Goal: Find specific page/section: Find specific page/section

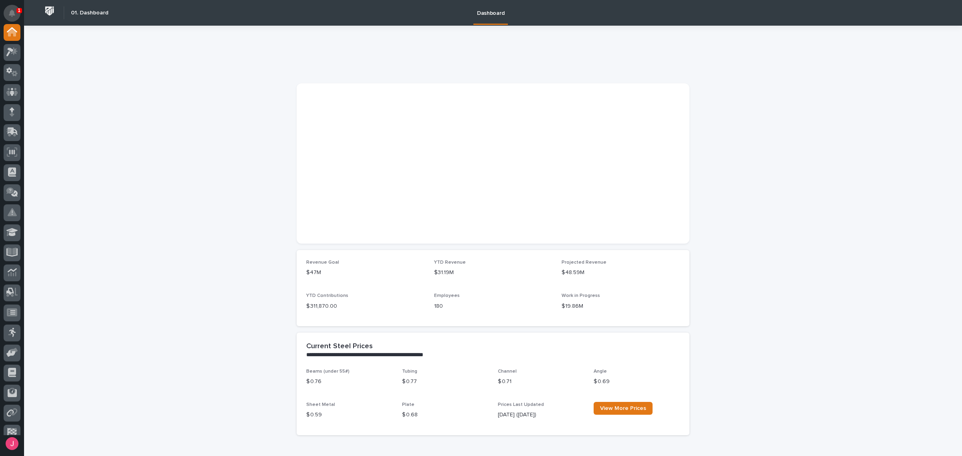
click at [13, 11] on icon "Notifications" at bounding box center [12, 13] width 6 height 7
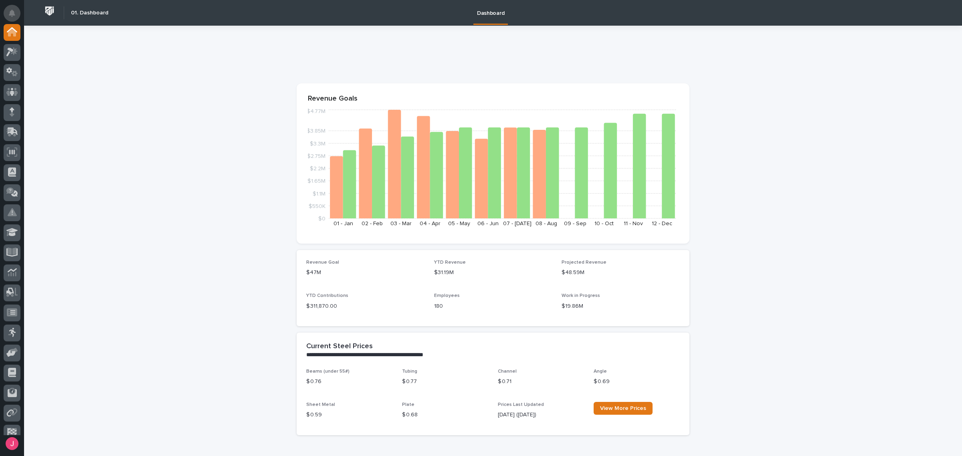
drag, startPoint x: 12, startPoint y: 18, endPoint x: 131, endPoint y: 38, distance: 121.1
click at [12, 18] on button "Notifications" at bounding box center [12, 13] width 17 height 17
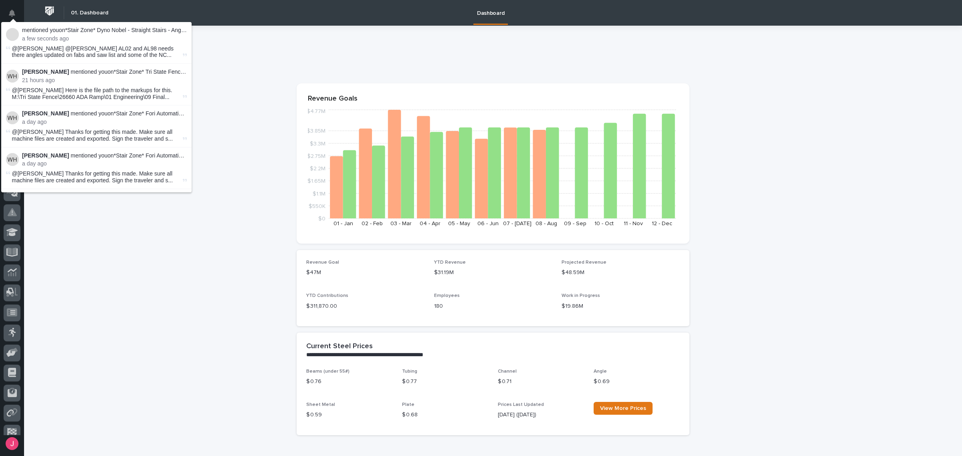
click at [153, 31] on p "mentioned you on *Stair Zone* Dyno Nobel - Straight Stairs - Angle Iron :" at bounding box center [104, 30] width 165 height 7
click at [119, 50] on span "@Wynne Hochstetler @Josh Nakasone AL02 and AL98 needs there angles updated on f…" at bounding box center [96, 52] width 169 height 14
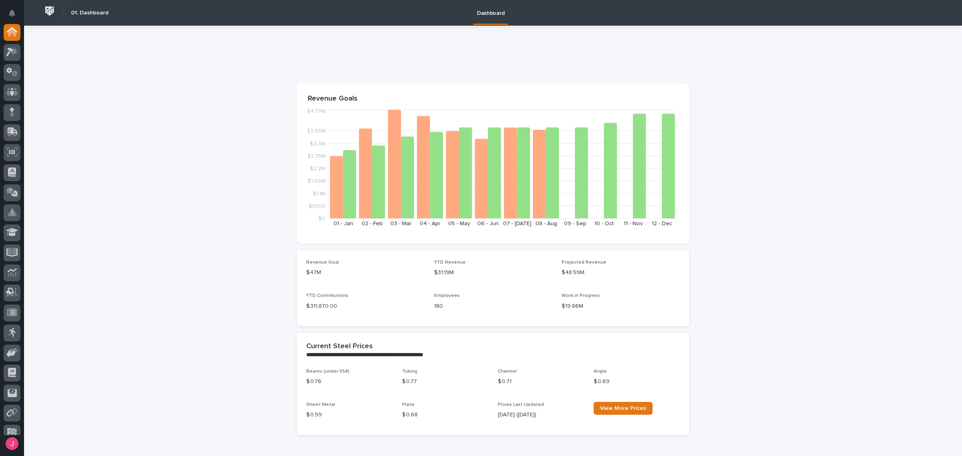
click at [16, 9] on button "Notifications" at bounding box center [12, 13] width 17 height 17
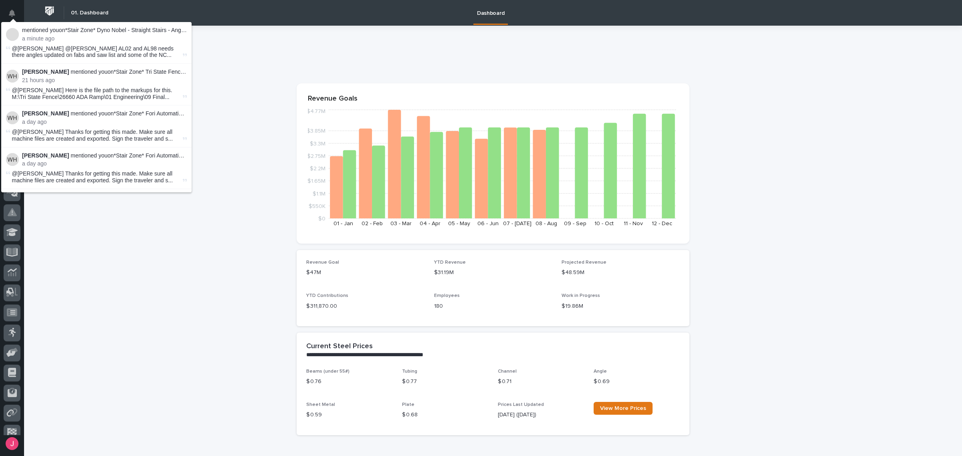
click at [133, 32] on p "mentioned you on *Stair Zone* Dyno Nobel - Straight Stairs - Angle Iron :" at bounding box center [104, 30] width 165 height 7
drag, startPoint x: 133, startPoint y: 32, endPoint x: 149, endPoint y: 37, distance: 16.9
click at [134, 32] on p "mentioned you on *Stair Zone* Dyno Nobel - Straight Stairs - Angle Iron :" at bounding box center [104, 30] width 165 height 7
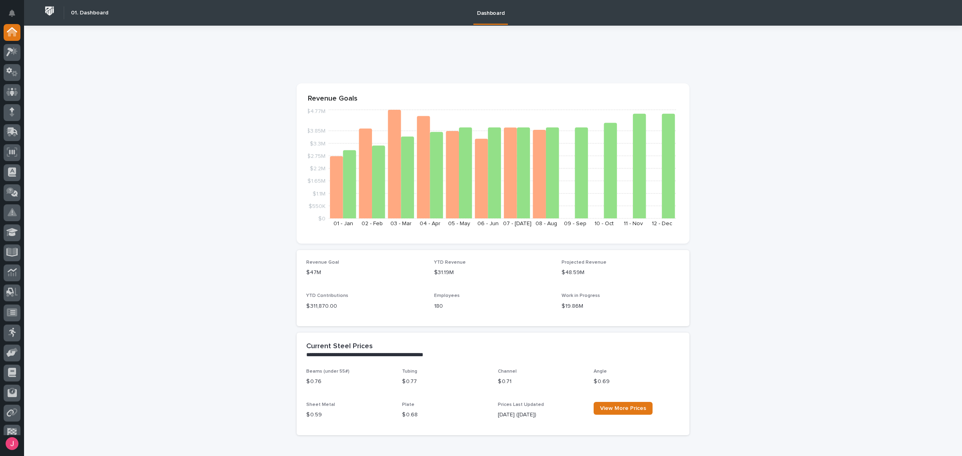
click at [15, 15] on button "Notifications" at bounding box center [12, 13] width 17 height 17
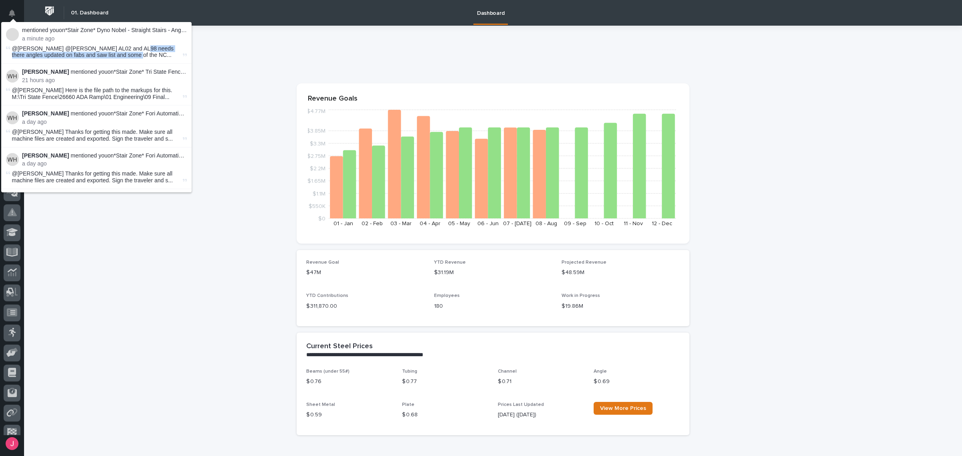
click at [131, 53] on span "@Wynne Hochstetler @Josh Nakasone AL02 and AL98 needs there angles updated on f…" at bounding box center [96, 52] width 169 height 14
click at [133, 49] on span "@Wynne Hochstetler @Josh Nakasone AL02 and AL98 needs there angles updated on f…" at bounding box center [96, 52] width 169 height 14
click at [133, 48] on span "@Wynne Hochstetler @Josh Nakasone AL02 and AL98 needs there angles updated on f…" at bounding box center [96, 52] width 169 height 14
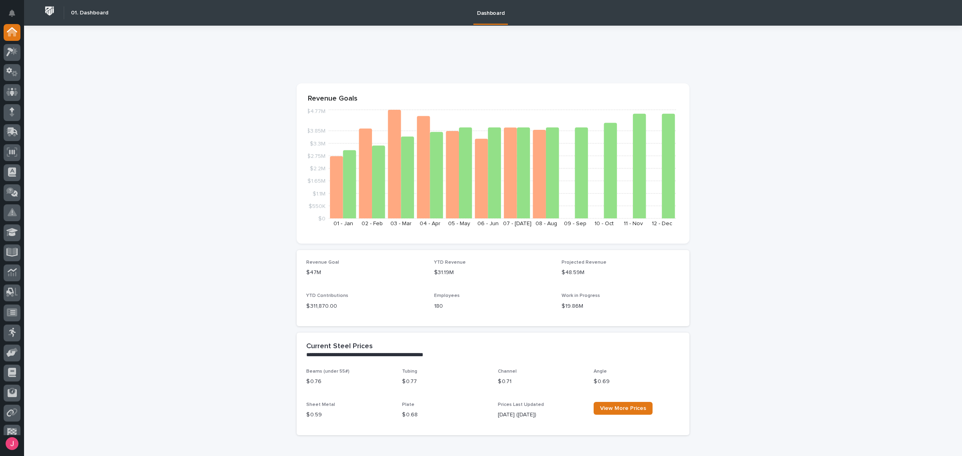
click at [14, 14] on icon "Notifications" at bounding box center [12, 13] width 6 height 7
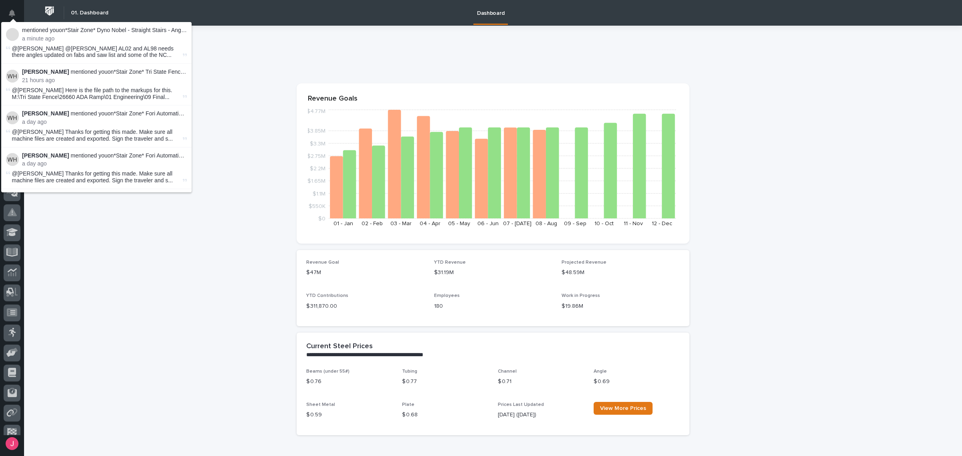
click at [125, 51] on span "@Wynne Hochstetler @Josh Nakasone AL02 and AL98 needs there angles updated on f…" at bounding box center [96, 52] width 169 height 14
click at [124, 51] on span "@Wynne Hochstetler @Josh Nakasone AL02 and AL98 needs there angles updated on f…" at bounding box center [96, 52] width 169 height 14
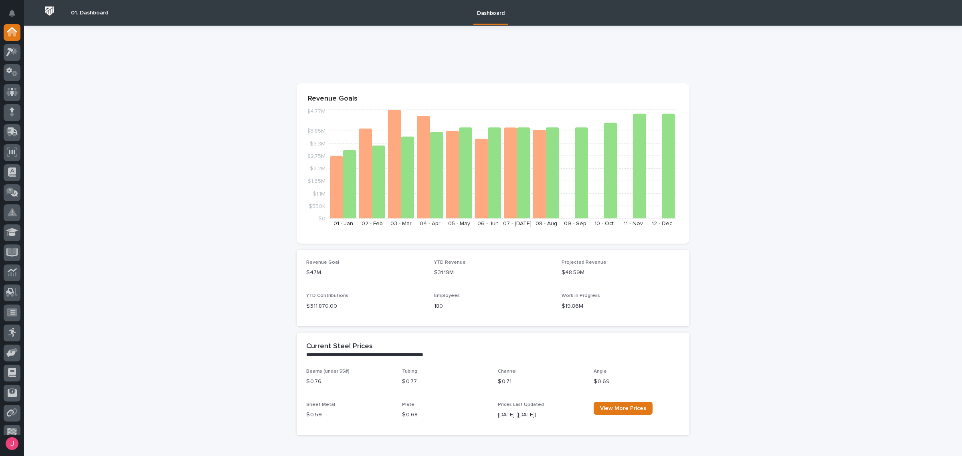
drag, startPoint x: 19, startPoint y: 4, endPoint x: 146, endPoint y: 49, distance: 134.6
click at [11, 14] on icon "Notifications" at bounding box center [12, 13] width 6 height 7
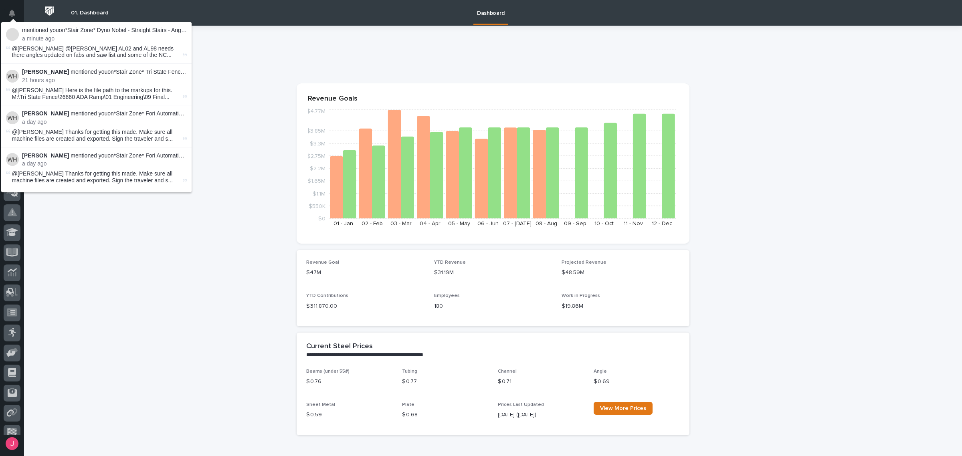
click at [153, 32] on p "mentioned you on *Stair Zone* Dyno Nobel - Straight Stairs - Angle Iron :" at bounding box center [104, 30] width 165 height 7
click at [153, 31] on p "mentioned you on *Stair Zone* Dyno Nobel - Straight Stairs - Angle Iron :" at bounding box center [104, 30] width 165 height 7
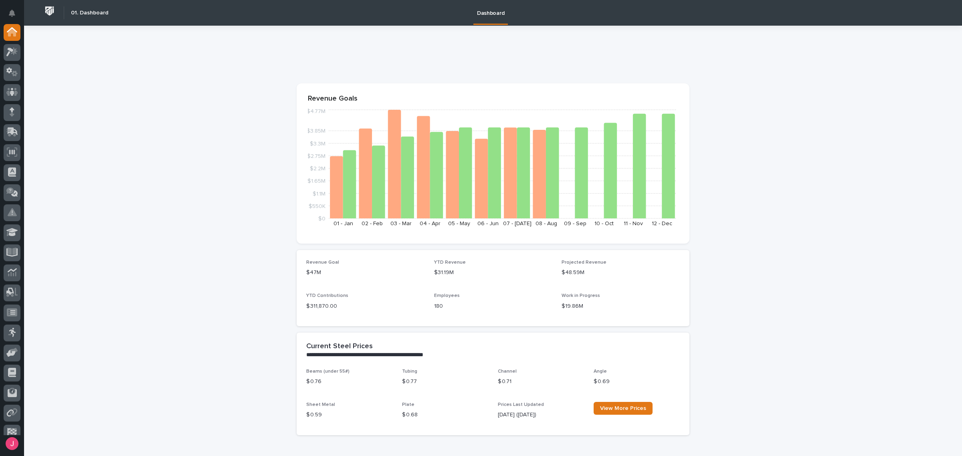
drag, startPoint x: 239, startPoint y: 62, endPoint x: 97, endPoint y: 20, distance: 148.6
click at [12, 10] on icon "Notifications" at bounding box center [12, 13] width 6 height 7
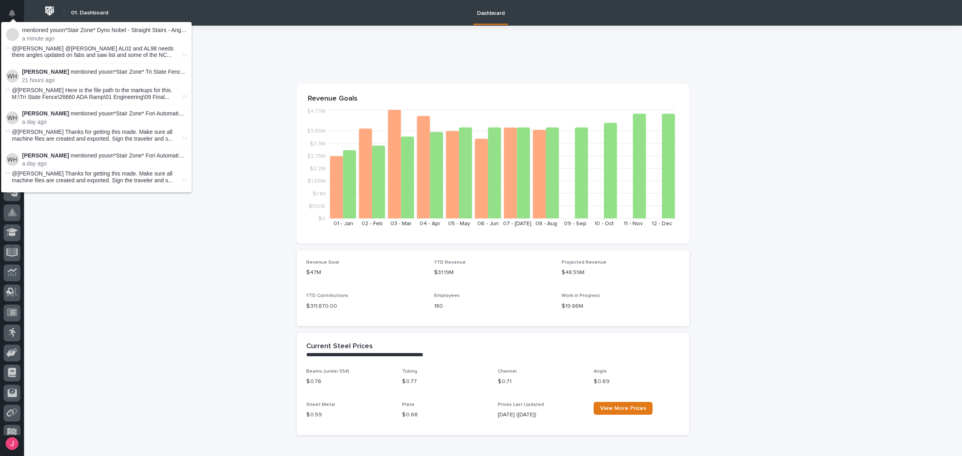
click at [151, 29] on p "mentioned you on *Stair Zone* Dyno Nobel - Straight Stairs - Angle Iron :" at bounding box center [104, 30] width 165 height 7
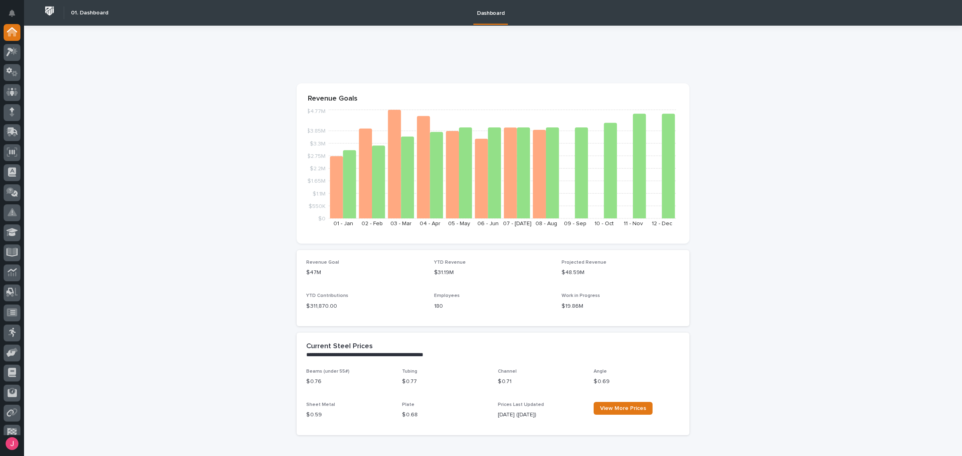
click at [15, 15] on button "Notifications" at bounding box center [12, 13] width 17 height 17
click at [13, 52] on icon at bounding box center [14, 51] width 7 height 8
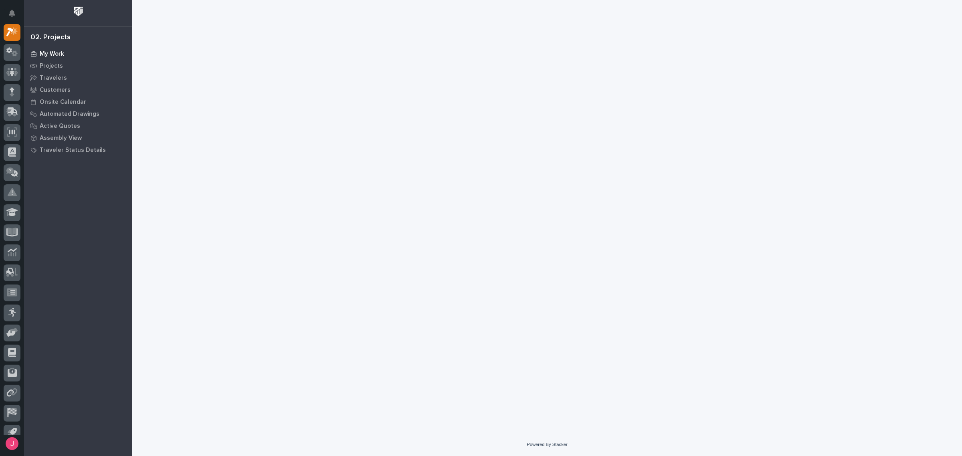
click at [51, 51] on p "My Work" at bounding box center [52, 53] width 24 height 7
click at [65, 55] on div "My Work" at bounding box center [78, 53] width 104 height 11
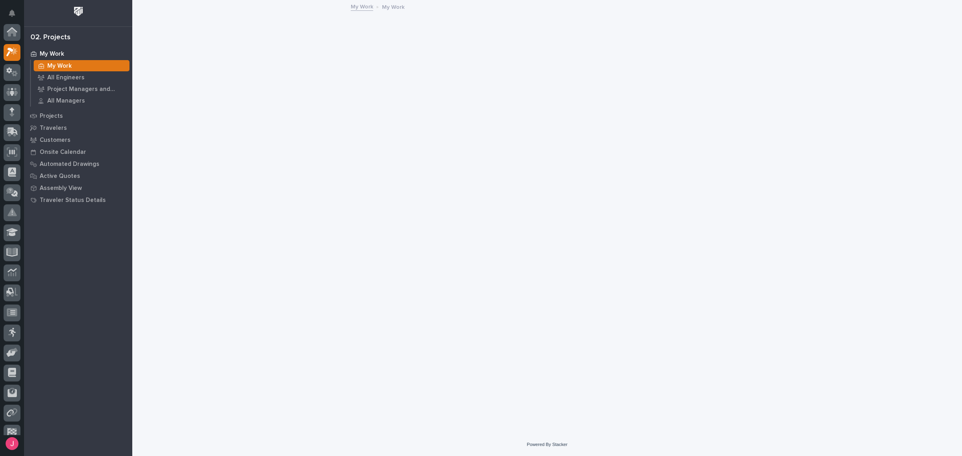
scroll to position [20, 0]
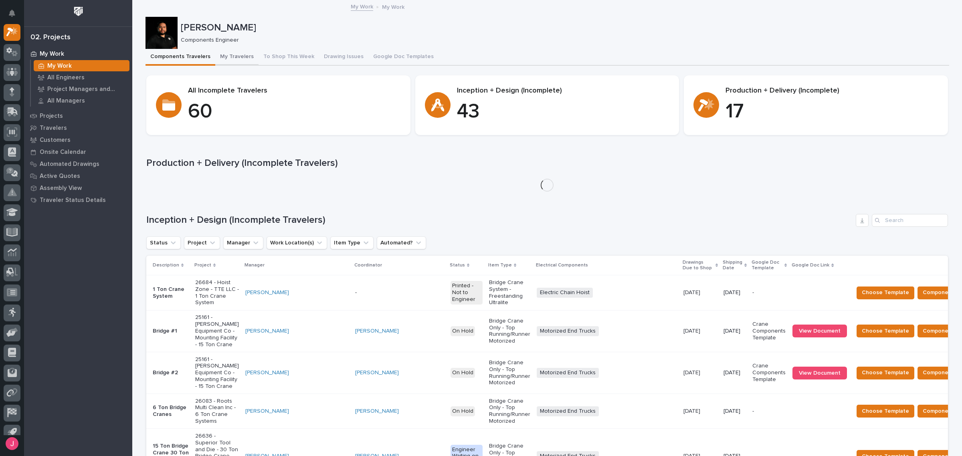
click at [220, 51] on button "My Travelers" at bounding box center [236, 57] width 43 height 17
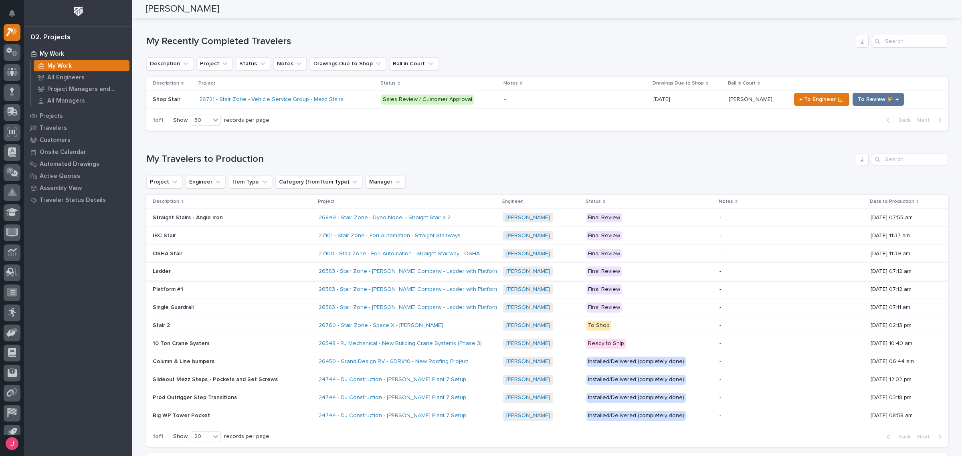
scroll to position [381, 0]
click at [465, 221] on div "26849 - Stair Zone - Dyno Nobel - Straight Stair x 2" at bounding box center [408, 216] width 178 height 13
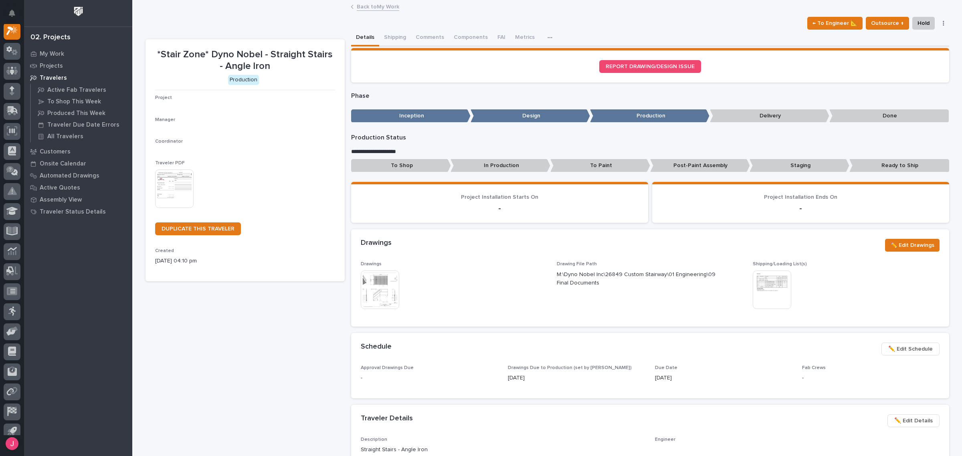
scroll to position [20, 0]
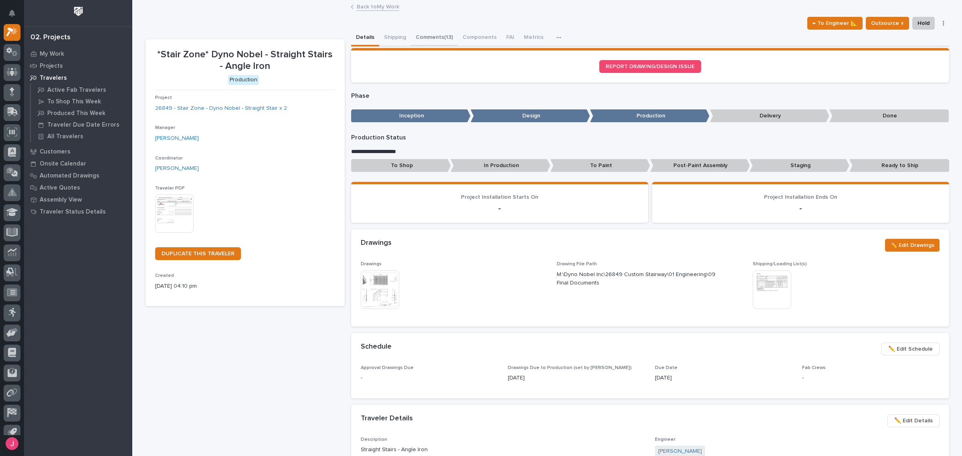
click at [430, 37] on button "Comments (13)" at bounding box center [434, 38] width 47 height 17
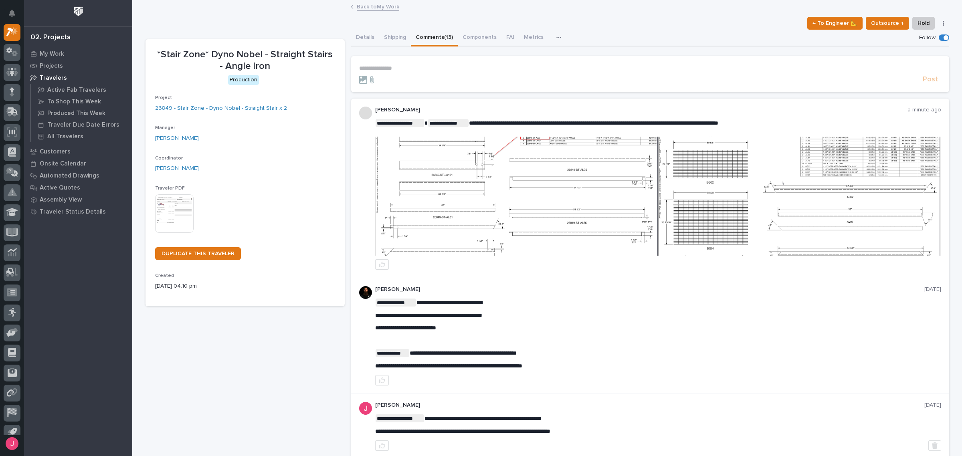
click at [462, 167] on img at bounding box center [517, 196] width 282 height 119
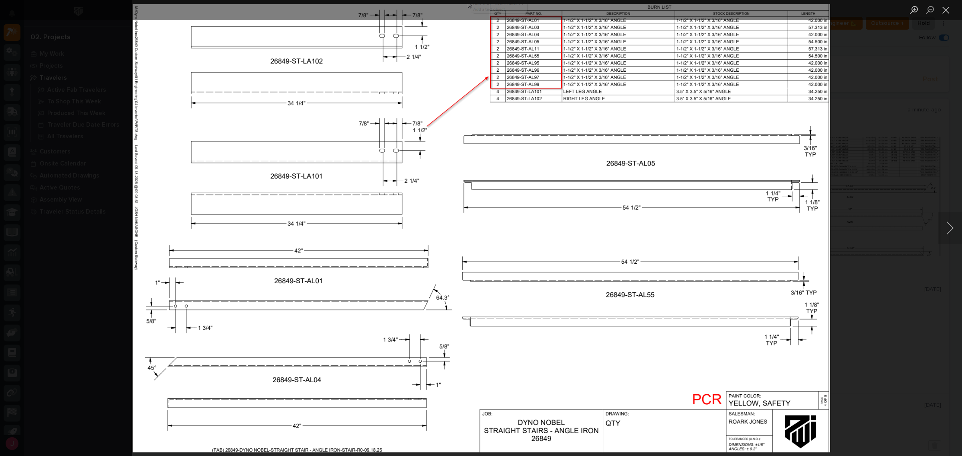
click at [869, 162] on div "Lightbox" at bounding box center [481, 228] width 962 height 456
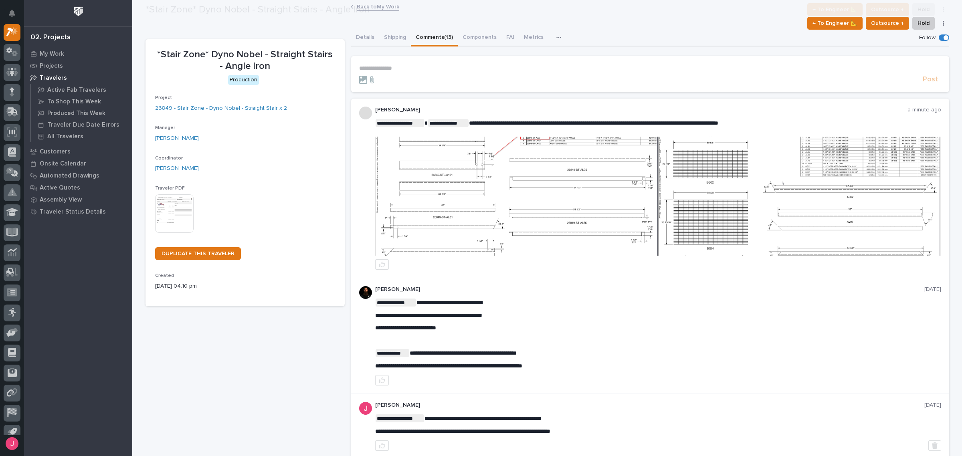
scroll to position [55, 0]
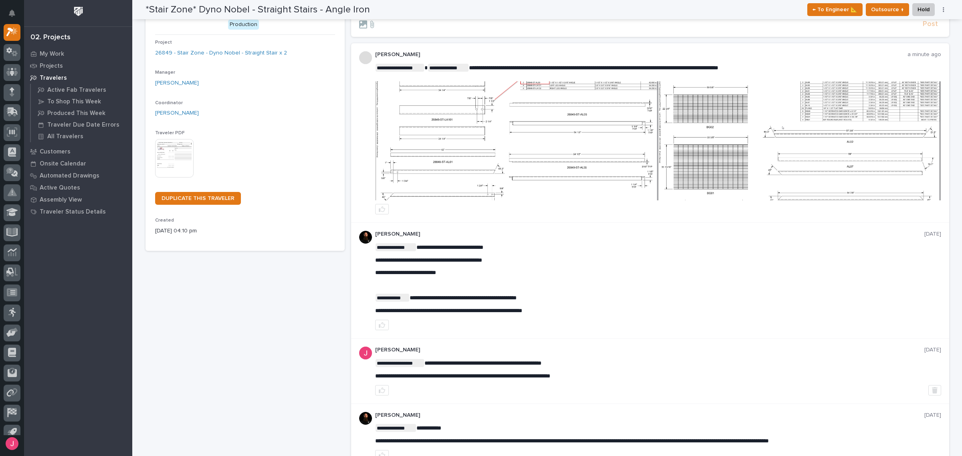
click at [751, 121] on img at bounding box center [799, 140] width 282 height 119
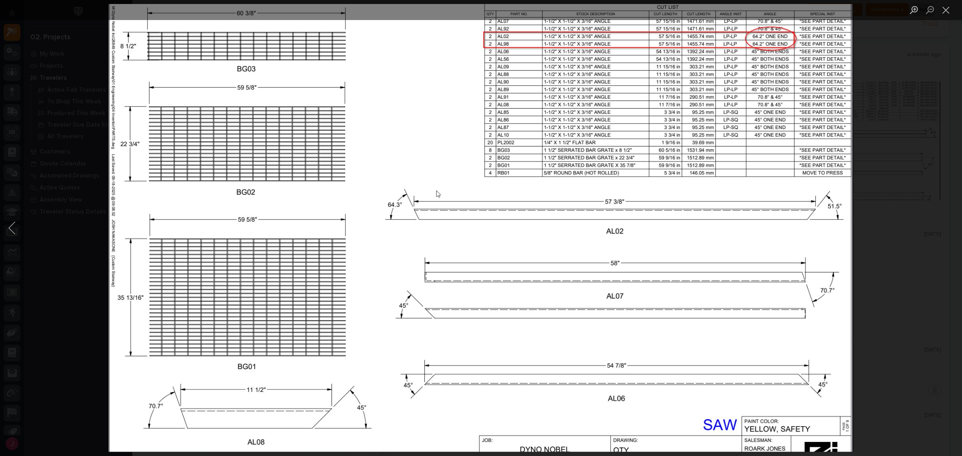
click at [898, 227] on div "Lightbox" at bounding box center [481, 228] width 962 height 456
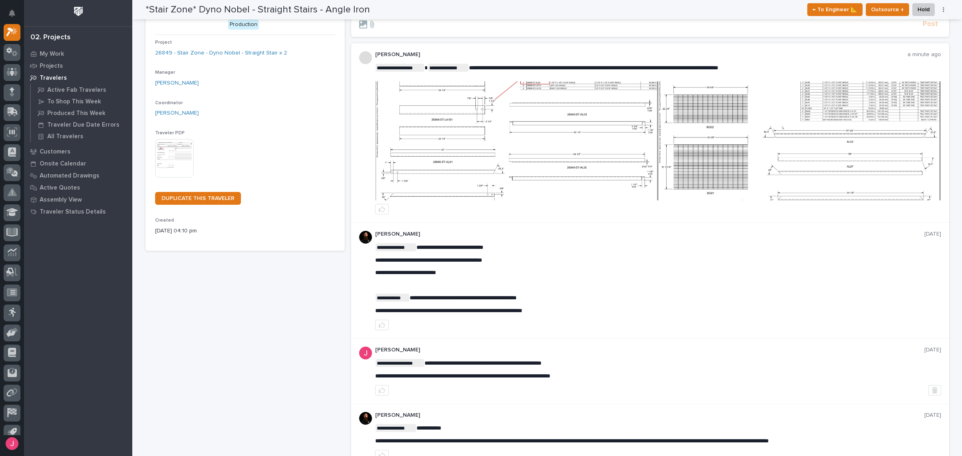
click at [498, 139] on img at bounding box center [517, 140] width 282 height 119
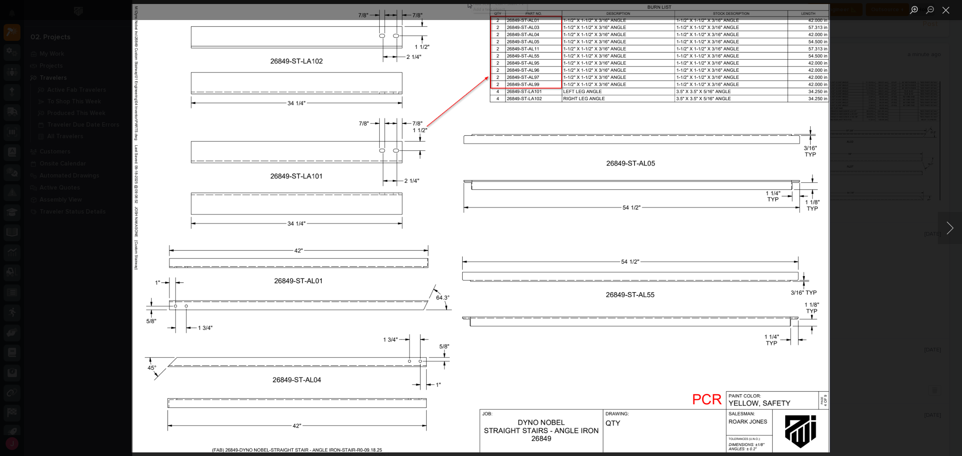
click at [892, 121] on div "Lightbox" at bounding box center [481, 228] width 962 height 456
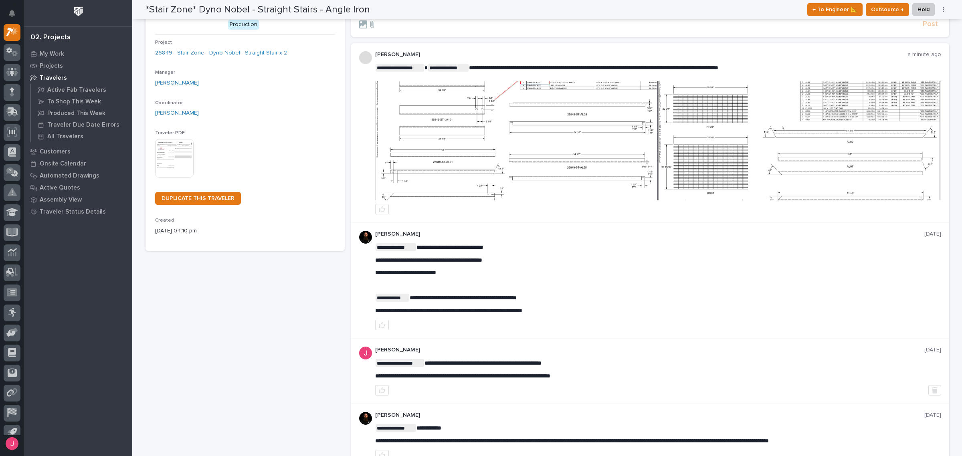
click at [585, 125] on img at bounding box center [517, 140] width 282 height 119
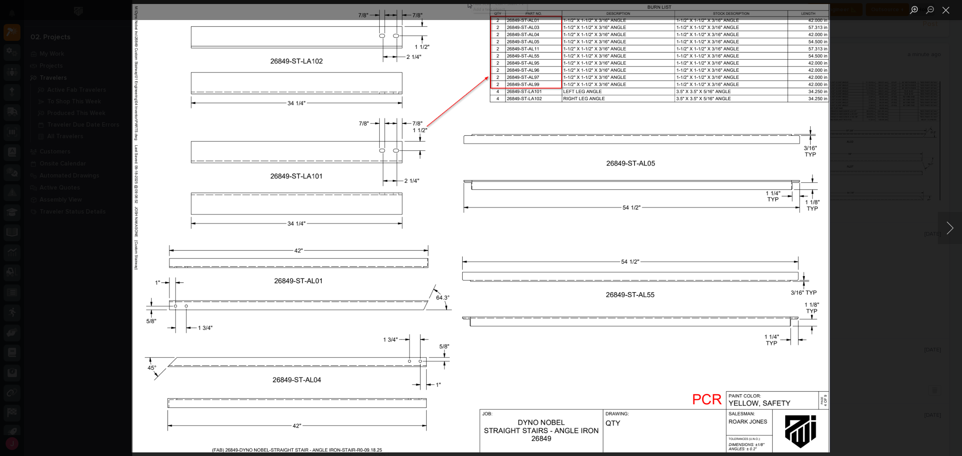
click at [877, 165] on div "Lightbox" at bounding box center [481, 228] width 962 height 456
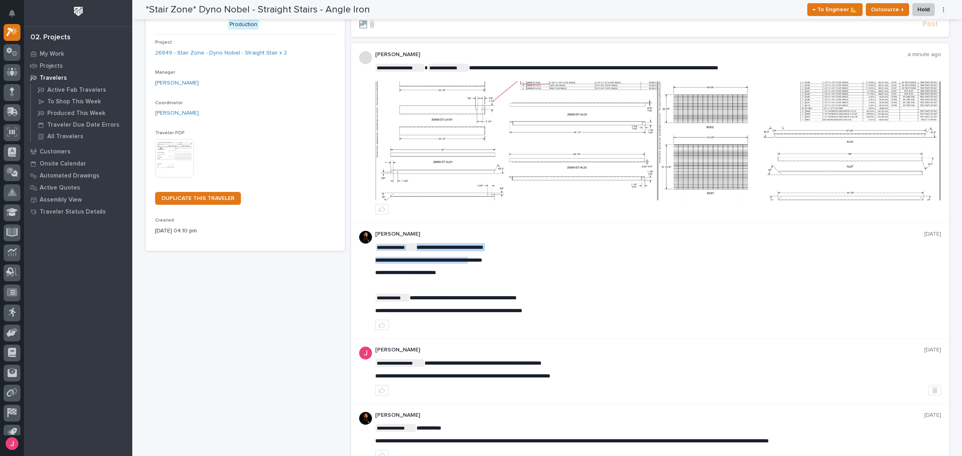
drag, startPoint x: 441, startPoint y: 250, endPoint x: 484, endPoint y: 257, distance: 43.9
click at [482, 257] on span "**********" at bounding box center [428, 260] width 107 height 6
drag, startPoint x: 508, startPoint y: 262, endPoint x: 399, endPoint y: 261, distance: 109.0
click at [399, 261] on p "**********" at bounding box center [658, 260] width 566 height 7
click at [399, 261] on span "**********" at bounding box center [428, 260] width 107 height 6
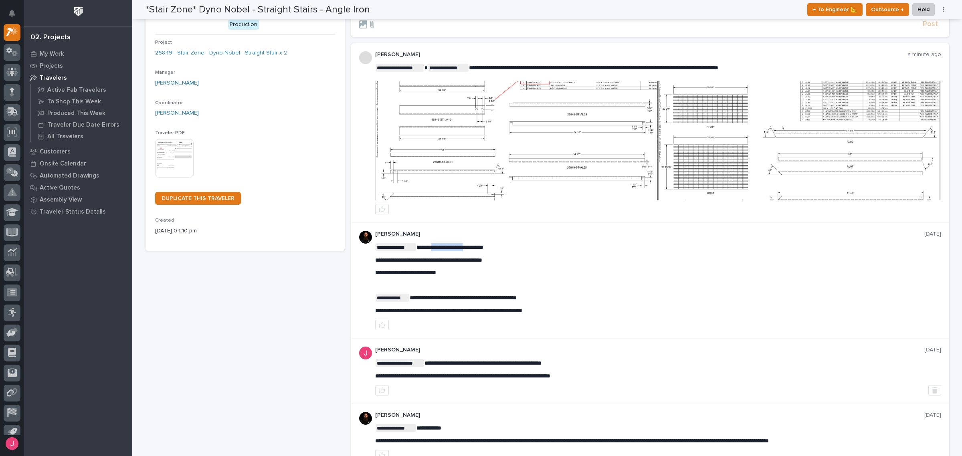
drag, startPoint x: 432, startPoint y: 244, endPoint x: 468, endPoint y: 247, distance: 36.2
click at [468, 247] on span "**********" at bounding box center [449, 247] width 67 height 6
click at [729, 159] on img at bounding box center [799, 140] width 282 height 119
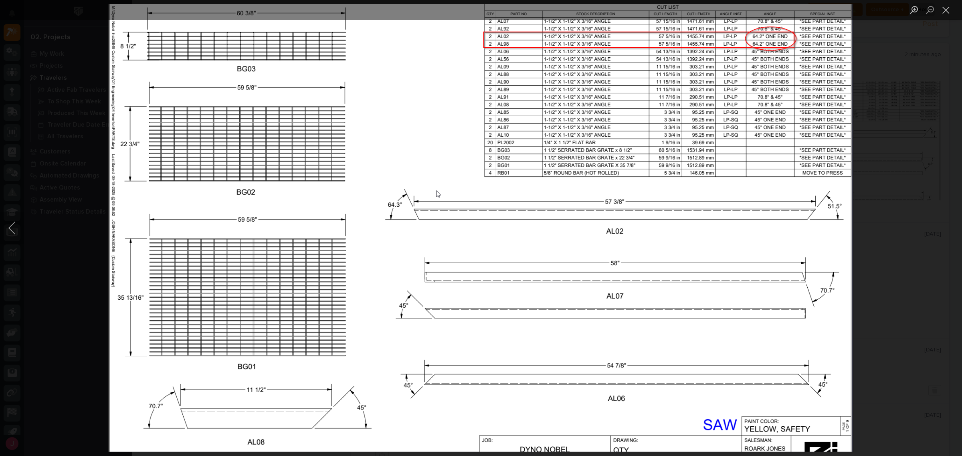
click at [894, 196] on div "Lightbox" at bounding box center [481, 228] width 962 height 456
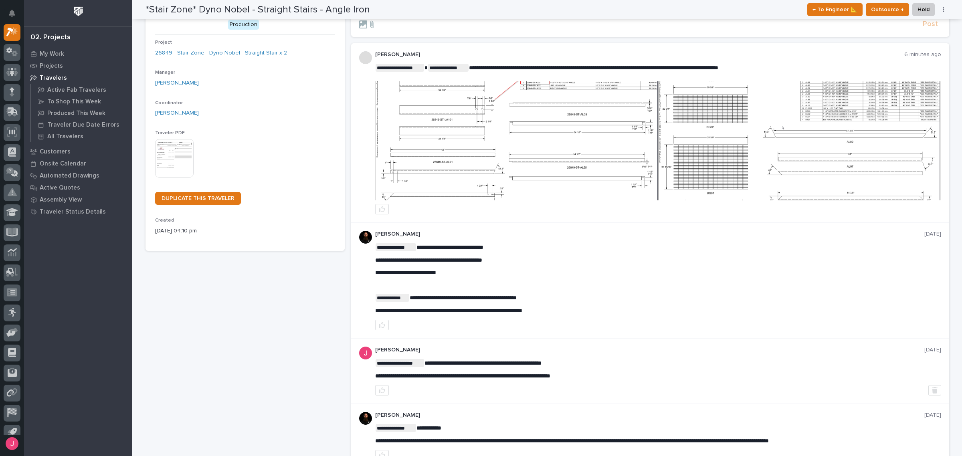
scroll to position [0, 0]
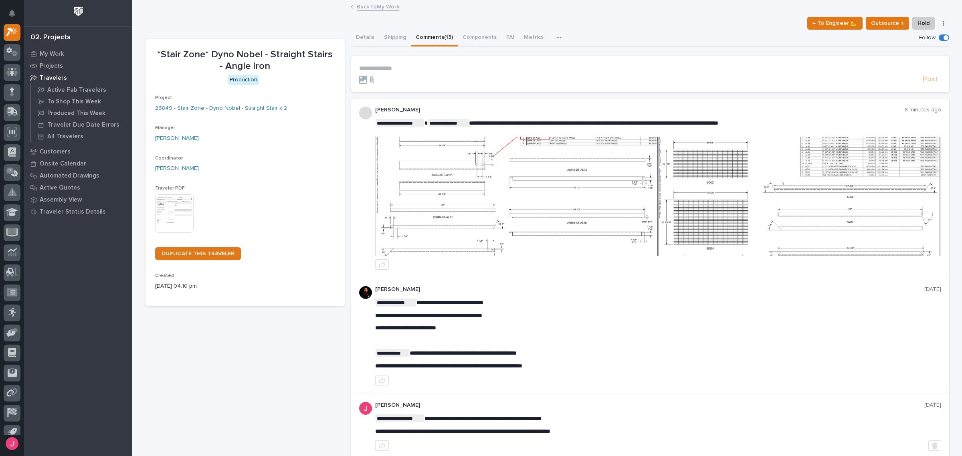
click at [437, 135] on div at bounding box center [658, 196] width 566 height 127
click at [452, 165] on img at bounding box center [517, 196] width 282 height 119
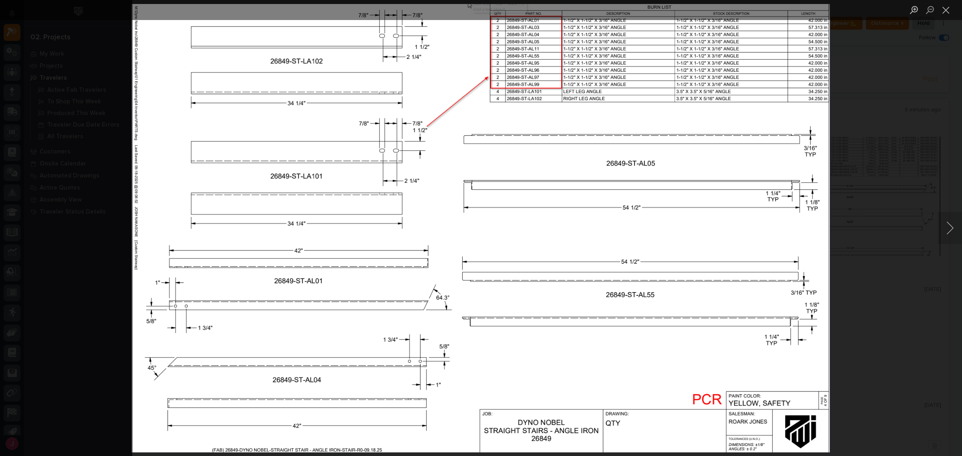
click at [865, 67] on div "Lightbox" at bounding box center [481, 228] width 962 height 456
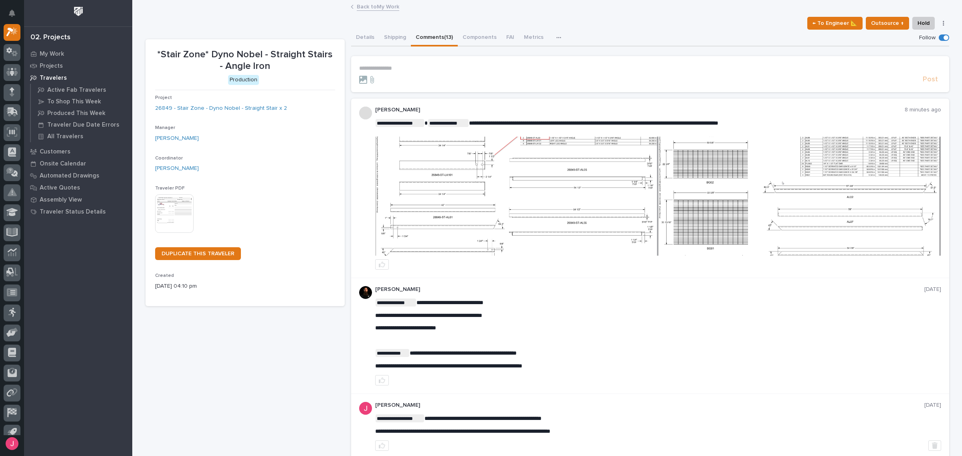
scroll to position [55, 0]
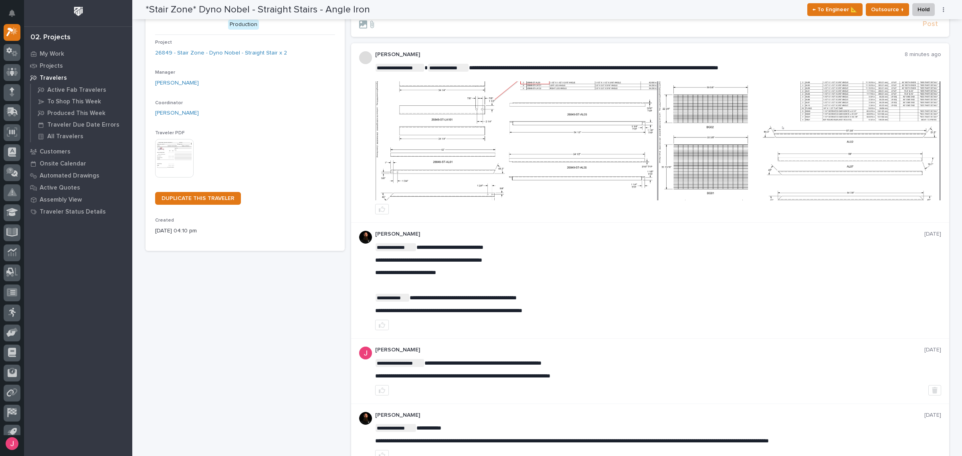
click at [816, 188] on img at bounding box center [799, 140] width 282 height 119
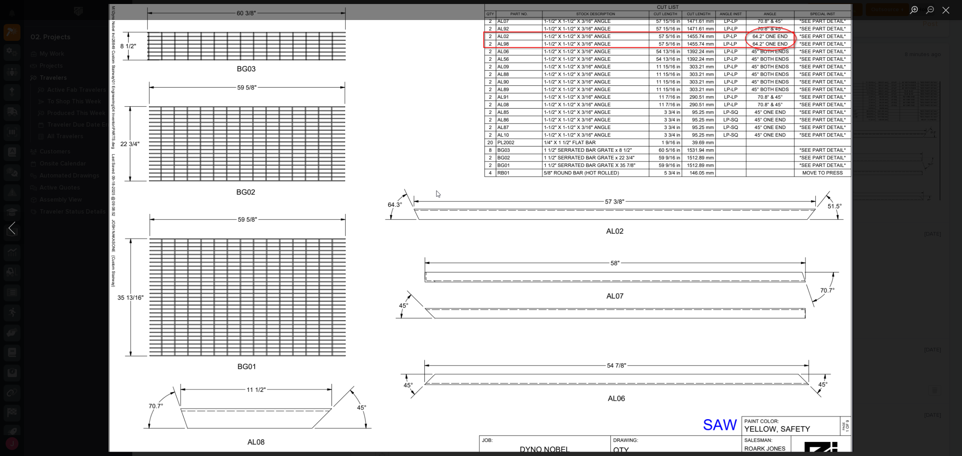
click at [889, 148] on div "Lightbox" at bounding box center [481, 228] width 962 height 456
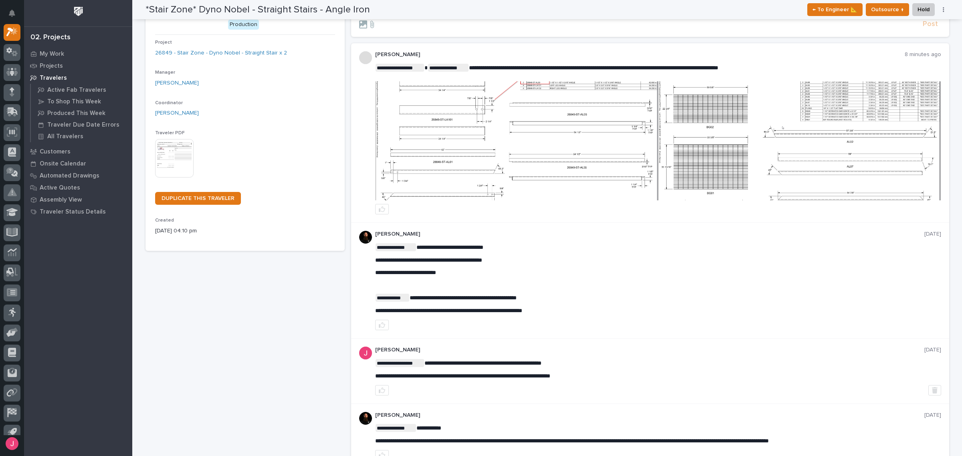
click at [530, 123] on img at bounding box center [517, 140] width 282 height 119
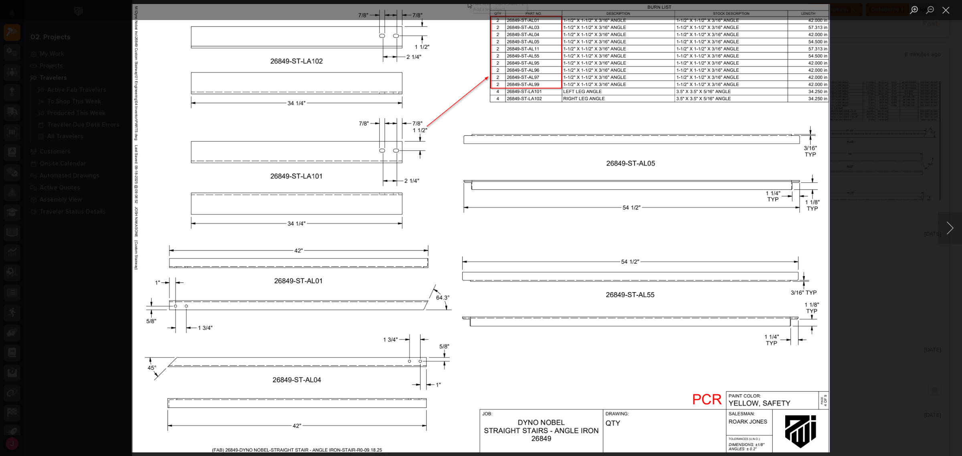
click at [864, 81] on div "Lightbox" at bounding box center [481, 228] width 962 height 456
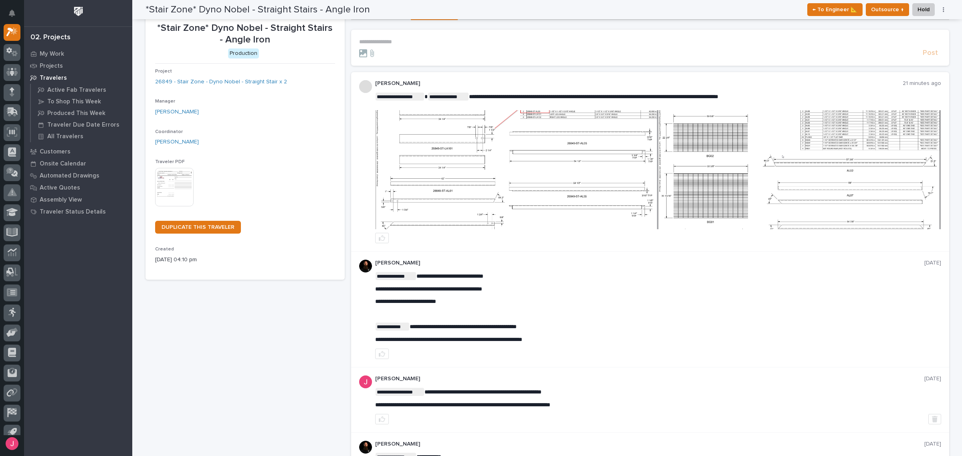
scroll to position [0, 0]
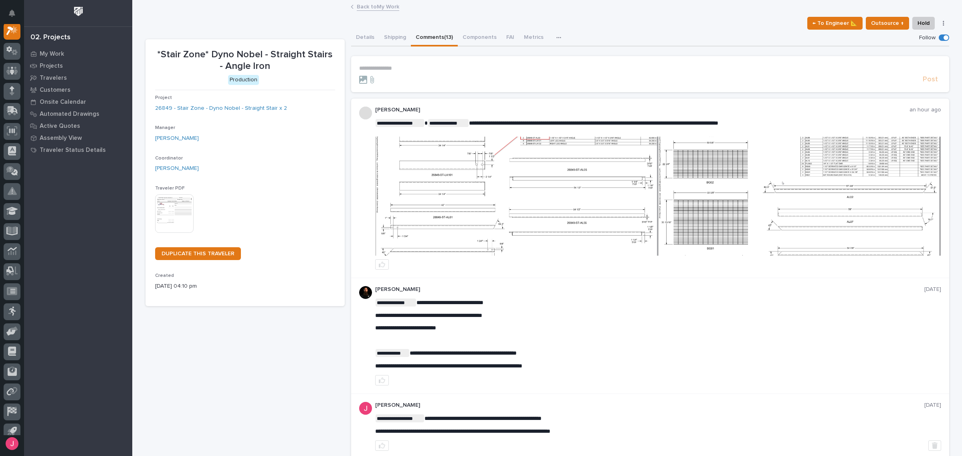
click at [485, 228] on img at bounding box center [517, 196] width 282 height 119
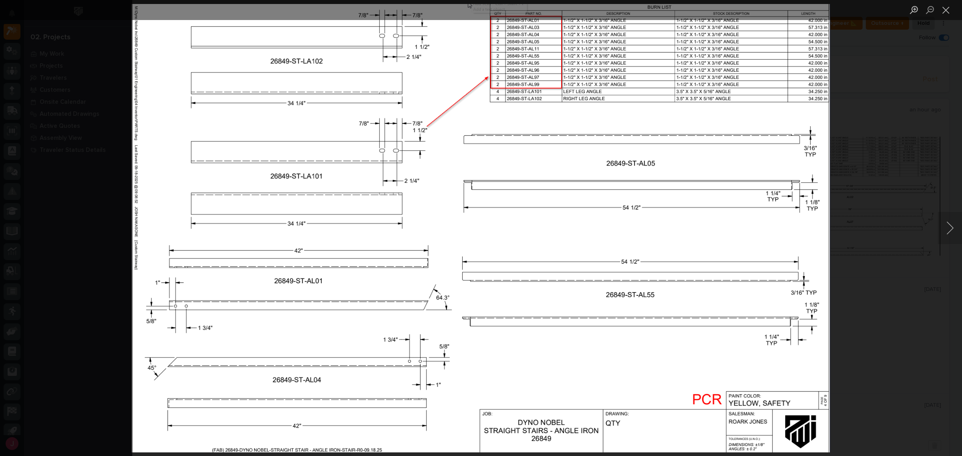
click at [485, 285] on div "Lightbox" at bounding box center [481, 228] width 962 height 456
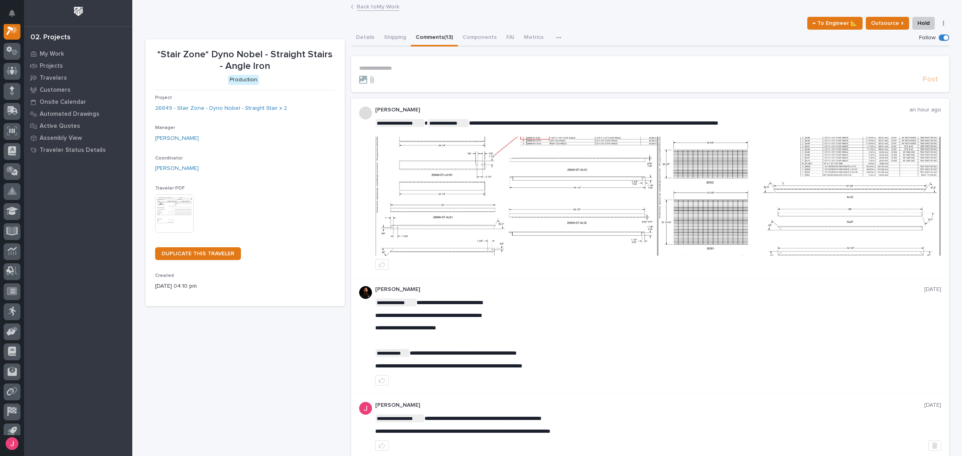
scroll to position [55, 0]
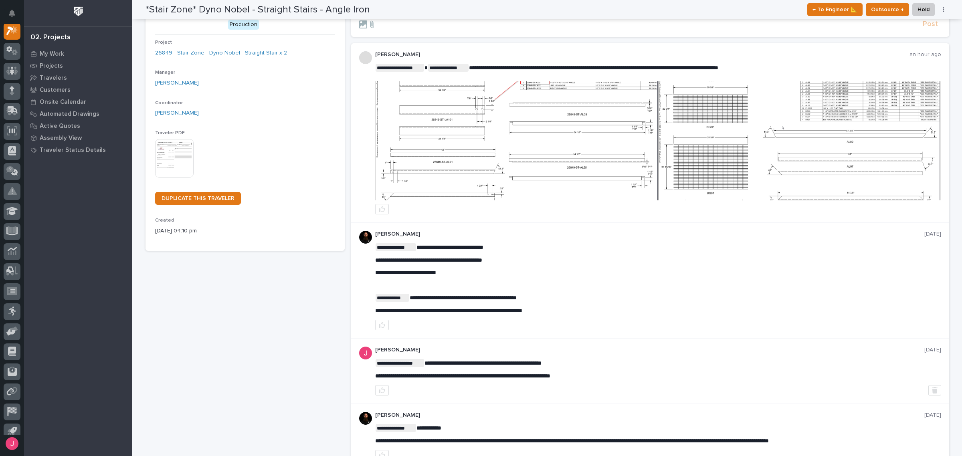
click at [485, 189] on img at bounding box center [799, 140] width 282 height 119
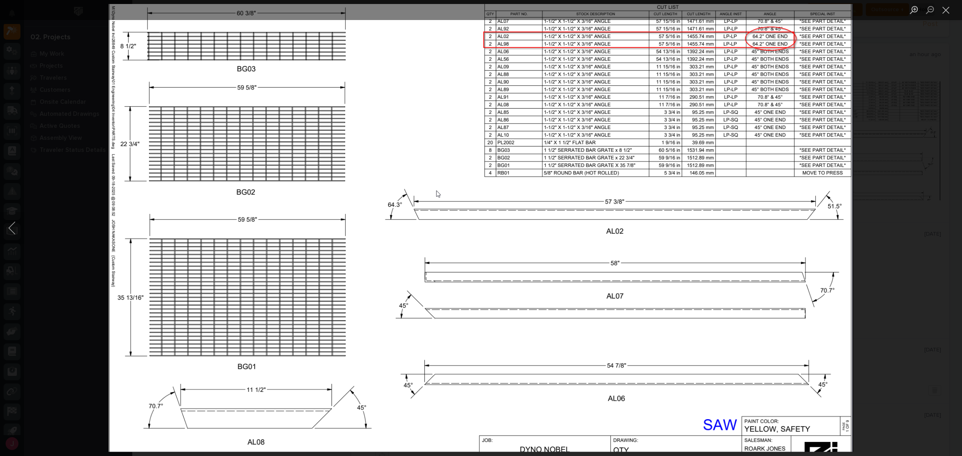
drag, startPoint x: 904, startPoint y: 267, endPoint x: 882, endPoint y: 254, distance: 25.1
click at [485, 267] on div "Lightbox" at bounding box center [481, 228] width 962 height 456
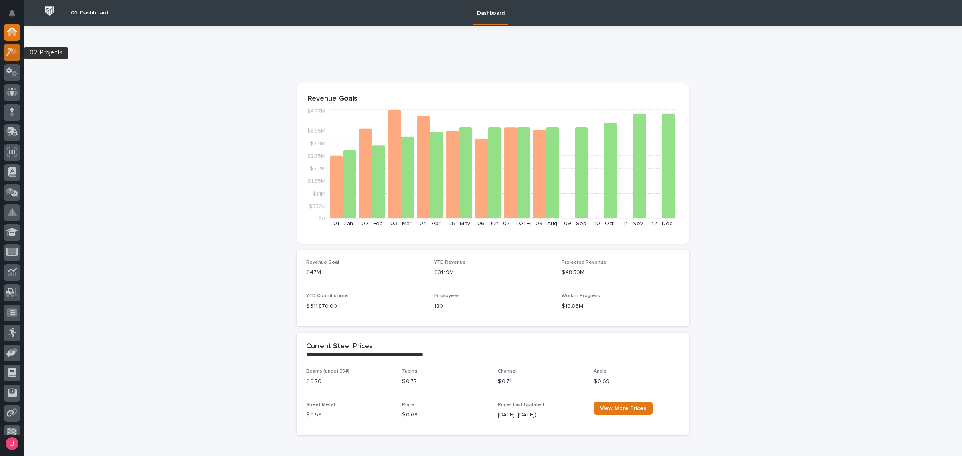
click at [17, 55] on icon at bounding box center [12, 51] width 12 height 9
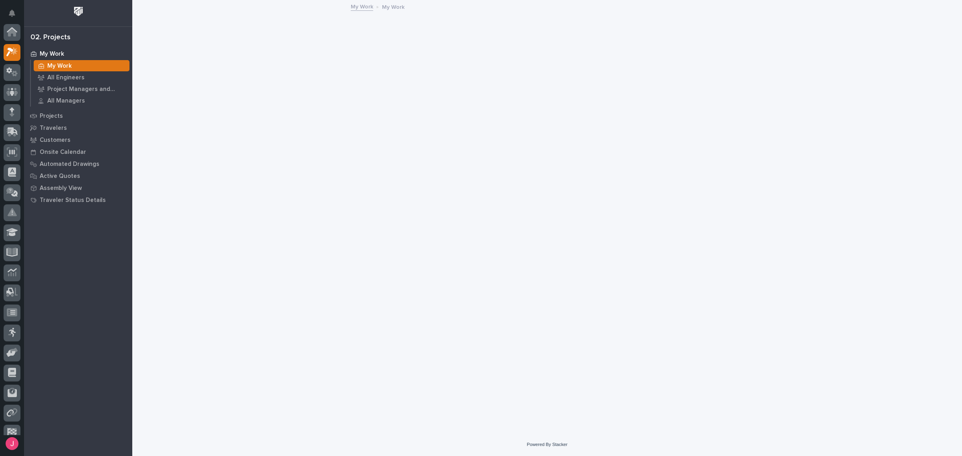
scroll to position [20, 0]
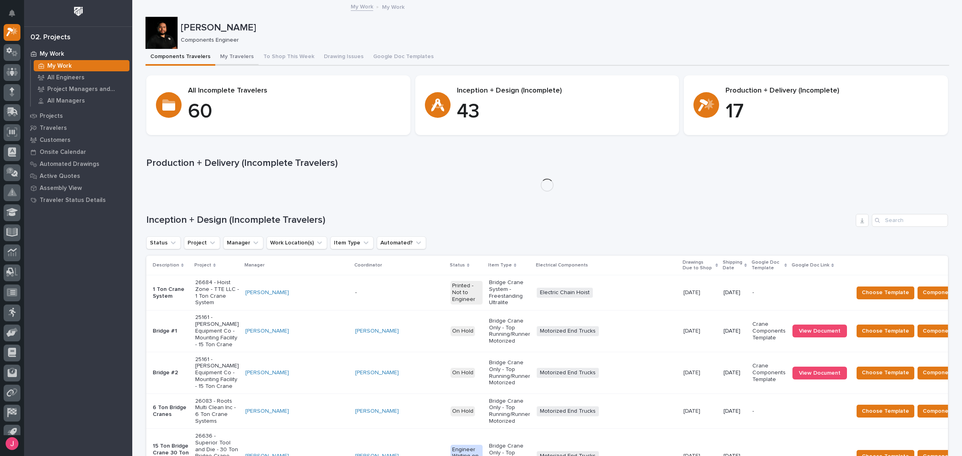
click at [227, 58] on button "My Travelers" at bounding box center [236, 57] width 43 height 17
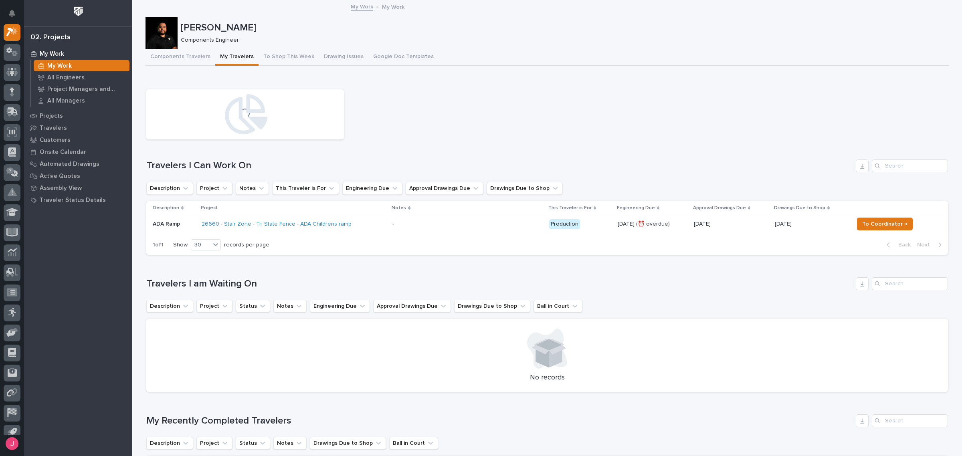
click at [373, 227] on div "26660 - Stair Zone - Tri State Fence - ADA Childrens ramp" at bounding box center [294, 224] width 184 height 13
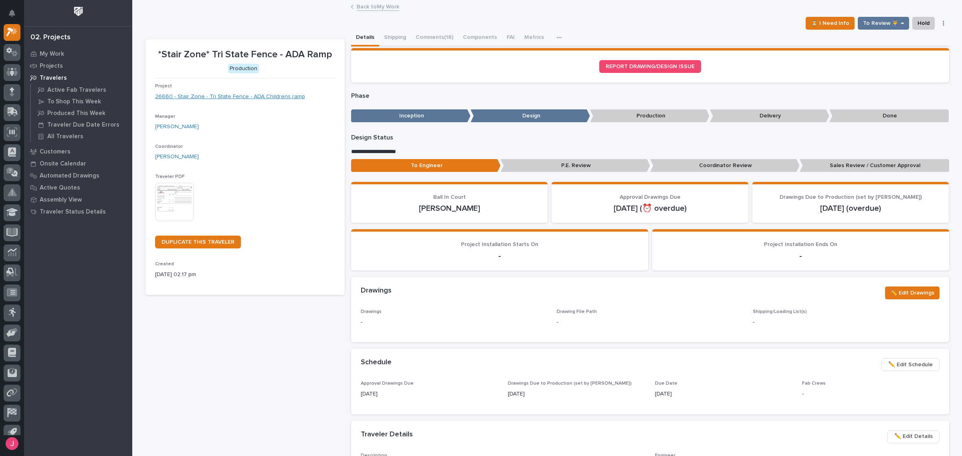
click at [217, 93] on link "26660 - Stair Zone - Tri State Fence - ADA Childrens ramp" at bounding box center [230, 97] width 150 height 8
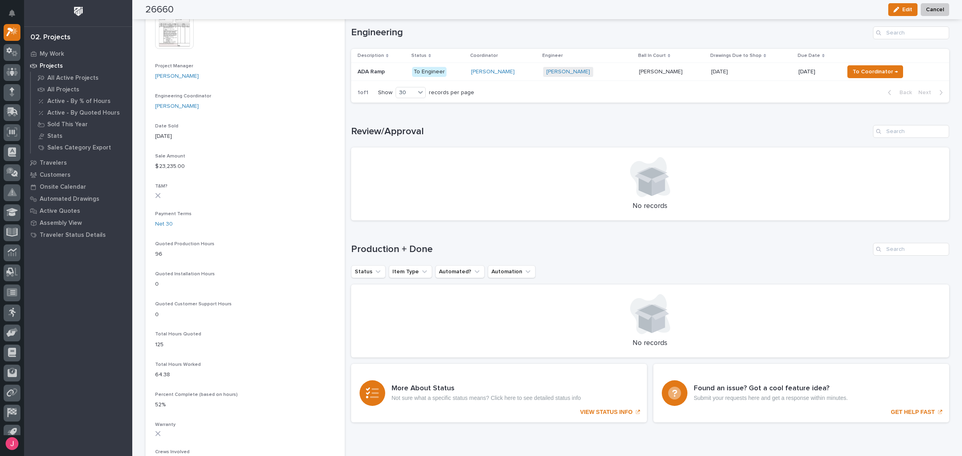
scroll to position [228, 0]
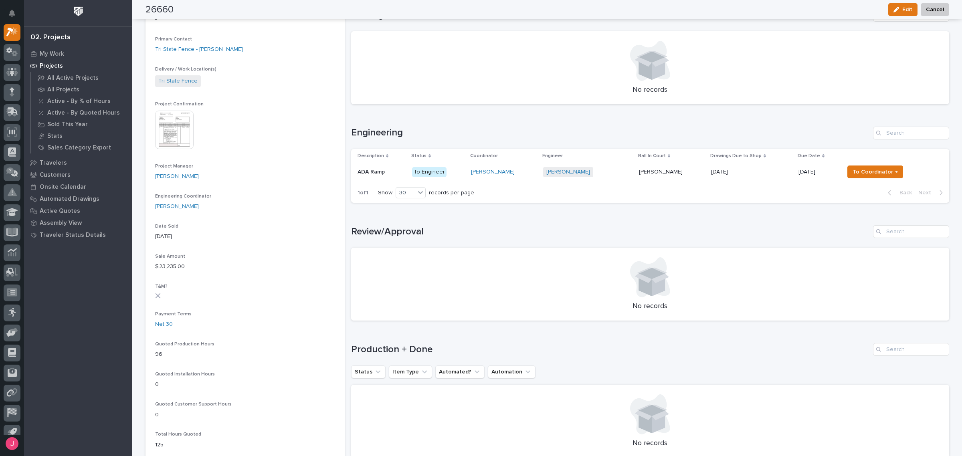
click at [170, 141] on img at bounding box center [174, 130] width 38 height 38
